Goal: Information Seeking & Learning: Learn about a topic

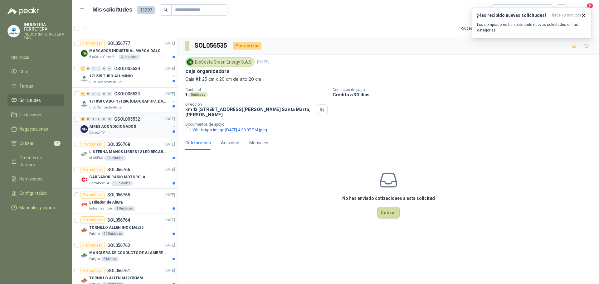
click at [143, 132] on div "Caracol TV" at bounding box center [129, 132] width 81 height 5
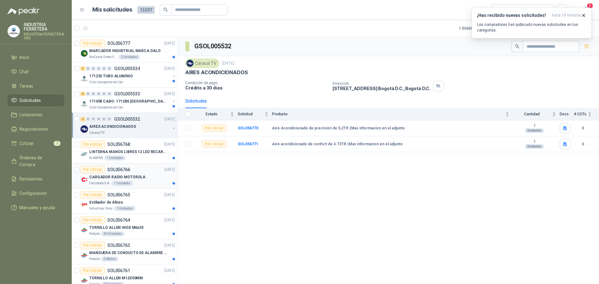
click at [141, 175] on p "CARGADOR RADIO MOTOROLA" at bounding box center [117, 177] width 56 height 6
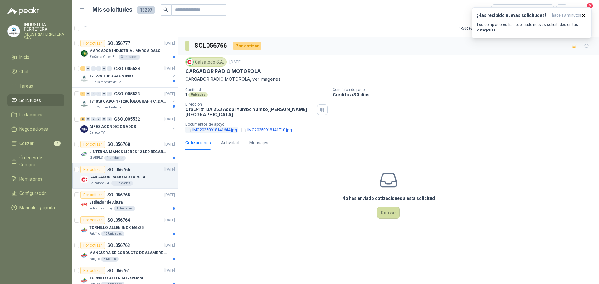
click at [223, 127] on button "IMG20250918141644.jpg" at bounding box center [211, 130] width 52 height 7
click at [269, 128] on button "IMG20250918141710.jpg" at bounding box center [266, 130] width 52 height 7
click at [154, 199] on div "Estibador de Altura" at bounding box center [132, 202] width 86 height 7
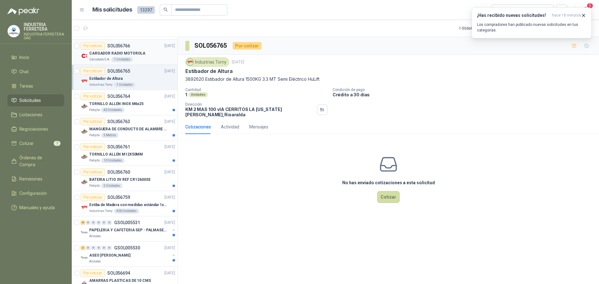
scroll to position [125, 0]
